Goal: Task Accomplishment & Management: Use online tool/utility

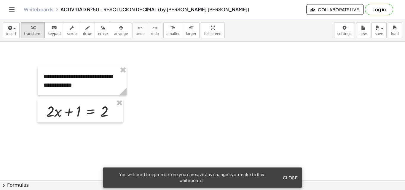
click at [377, 11] on button "Log in" at bounding box center [379, 9] width 28 height 11
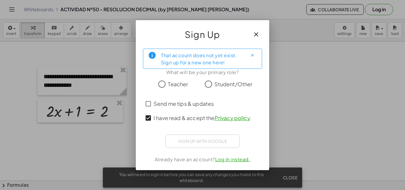
click at [223, 86] on span "Student/Other" at bounding box center [234, 84] width 38 height 8
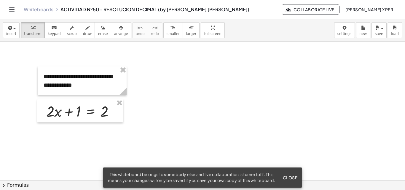
drag, startPoint x: 107, startPoint y: 167, endPoint x: 204, endPoint y: 180, distance: 98.2
click at [204, 180] on div "This whiteboard belongs to somebody else and live collaboration is turned off. …" at bounding box center [191, 178] width 177 height 20
copy div "This whiteboard belongs to somebody else and live collaboration is turned off. …"
click at [35, 8] on link "Whiteboards" at bounding box center [39, 10] width 30 height 6
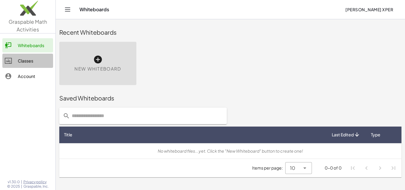
click at [30, 61] on div "Classes" at bounding box center [34, 60] width 33 height 7
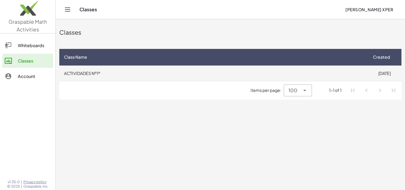
click at [87, 72] on td "ACTIVIDADES Nº1º" at bounding box center [213, 73] width 308 height 15
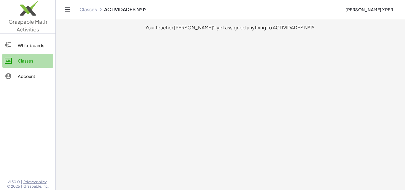
click at [29, 59] on div "Classes" at bounding box center [34, 60] width 33 height 7
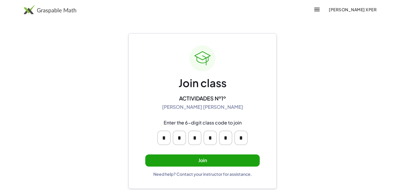
click at [207, 161] on button "Join" at bounding box center [202, 161] width 115 height 12
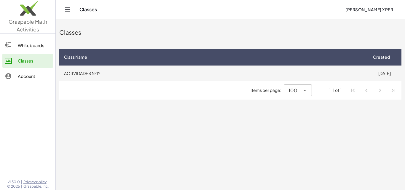
click at [93, 73] on td "ACTIVIDADES Nº1º" at bounding box center [213, 73] width 308 height 15
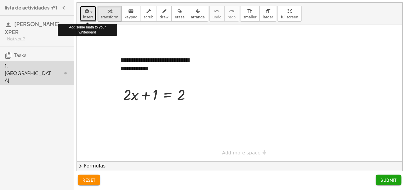
click at [87, 13] on icon "button" at bounding box center [86, 11] width 5 height 7
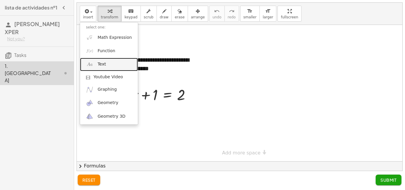
click at [117, 67] on link "Text" at bounding box center [109, 64] width 58 height 13
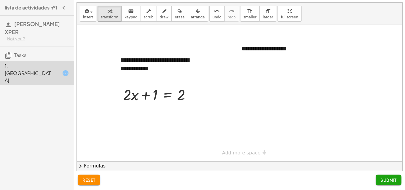
click at [390, 182] on span "Submit" at bounding box center [389, 179] width 16 height 5
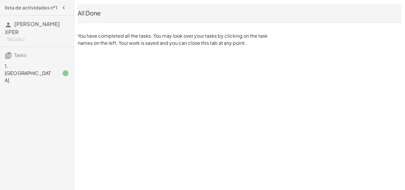
click at [201, 42] on p "You have completed all the tasks. You may look over your tasks by clicking on t…" at bounding box center [174, 39] width 193 height 14
click at [266, 40] on p "You have completed all the tasks. You may look over your tasks by clicking on t…" at bounding box center [174, 39] width 193 height 14
click at [150, 36] on p "You have completed all the tasks. You may look over your tasks by clicking on t…" at bounding box center [174, 39] width 193 height 14
